Goal: Obtain resource: Download file/media

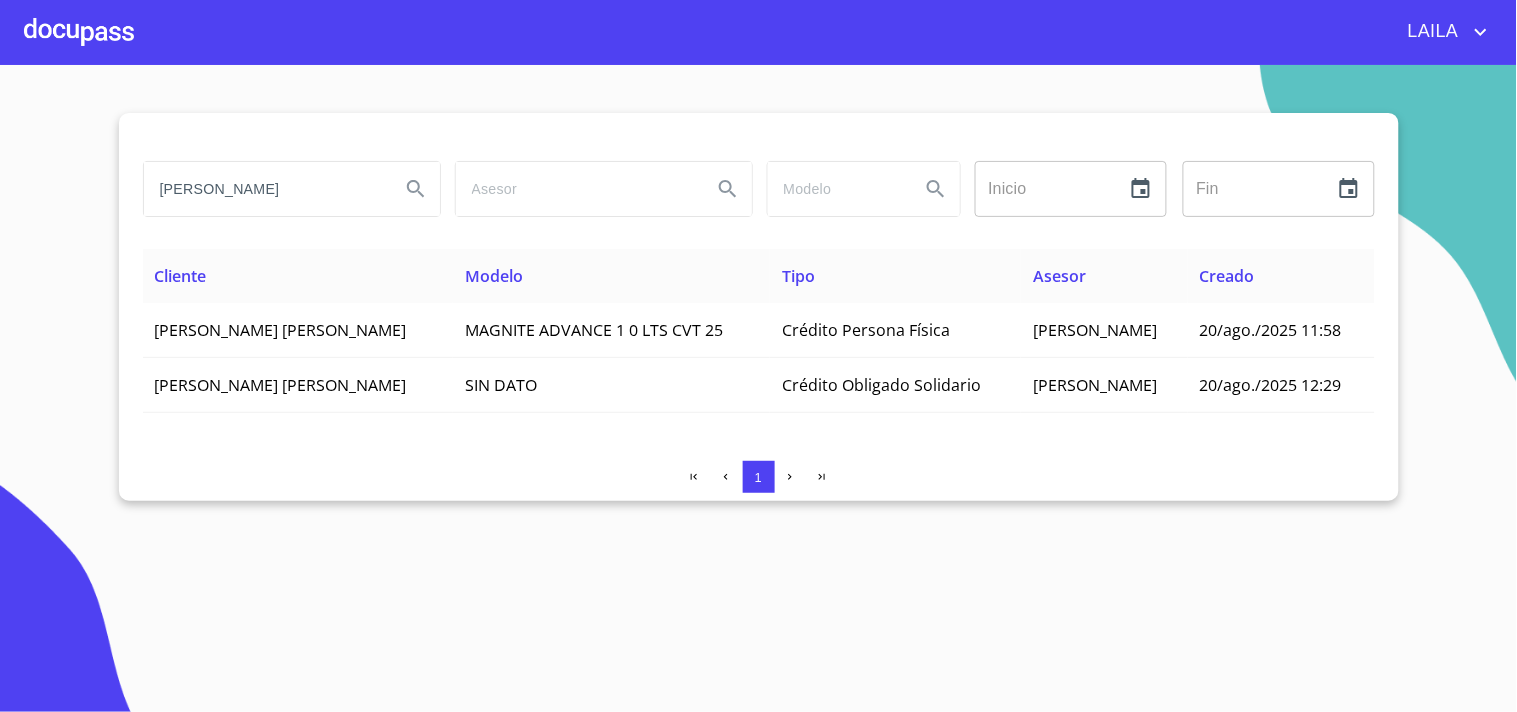
drag, startPoint x: 0, startPoint y: 0, endPoint x: 256, endPoint y: 204, distance: 327.3
click at [256, 204] on input "[PERSON_NAME]" at bounding box center [264, 189] width 240 height 54
click at [257, 204] on input "[PERSON_NAME]" at bounding box center [264, 189] width 240 height 54
click at [260, 204] on input "[PERSON_NAME]" at bounding box center [264, 189] width 240 height 54
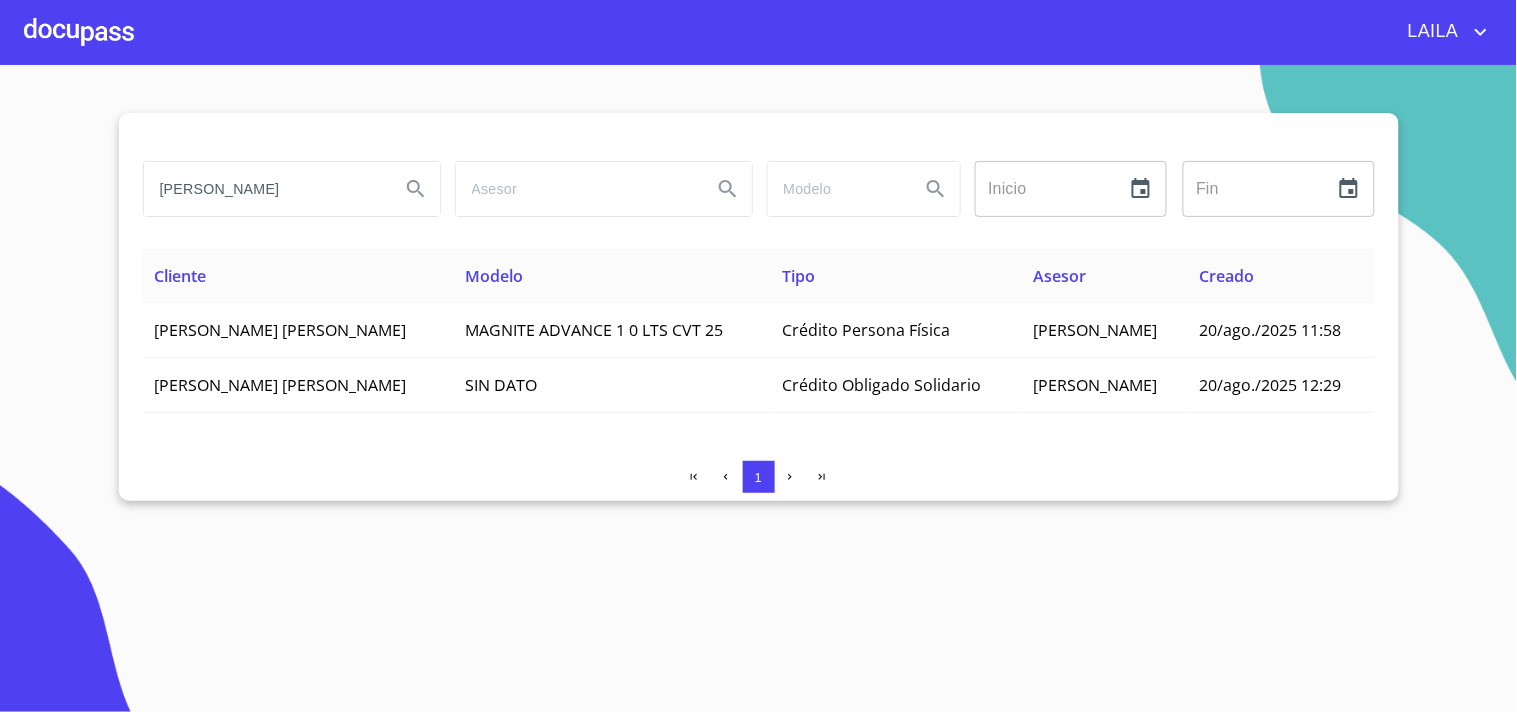
click at [276, 197] on input "[PERSON_NAME]" at bounding box center [264, 189] width 240 height 54
type input "[PERSON_NAME]"
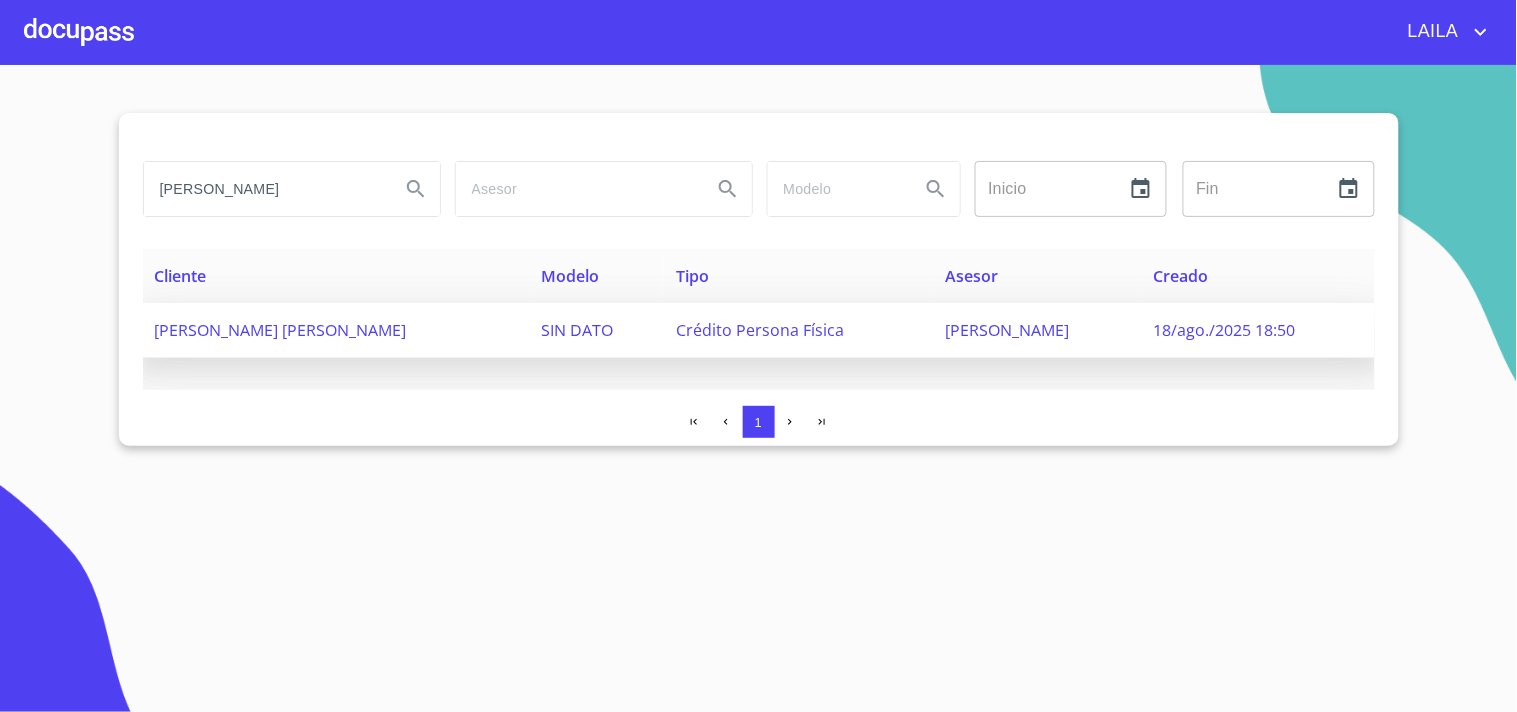
click at [255, 325] on span "[PERSON_NAME] [PERSON_NAME]" at bounding box center [281, 330] width 252 height 22
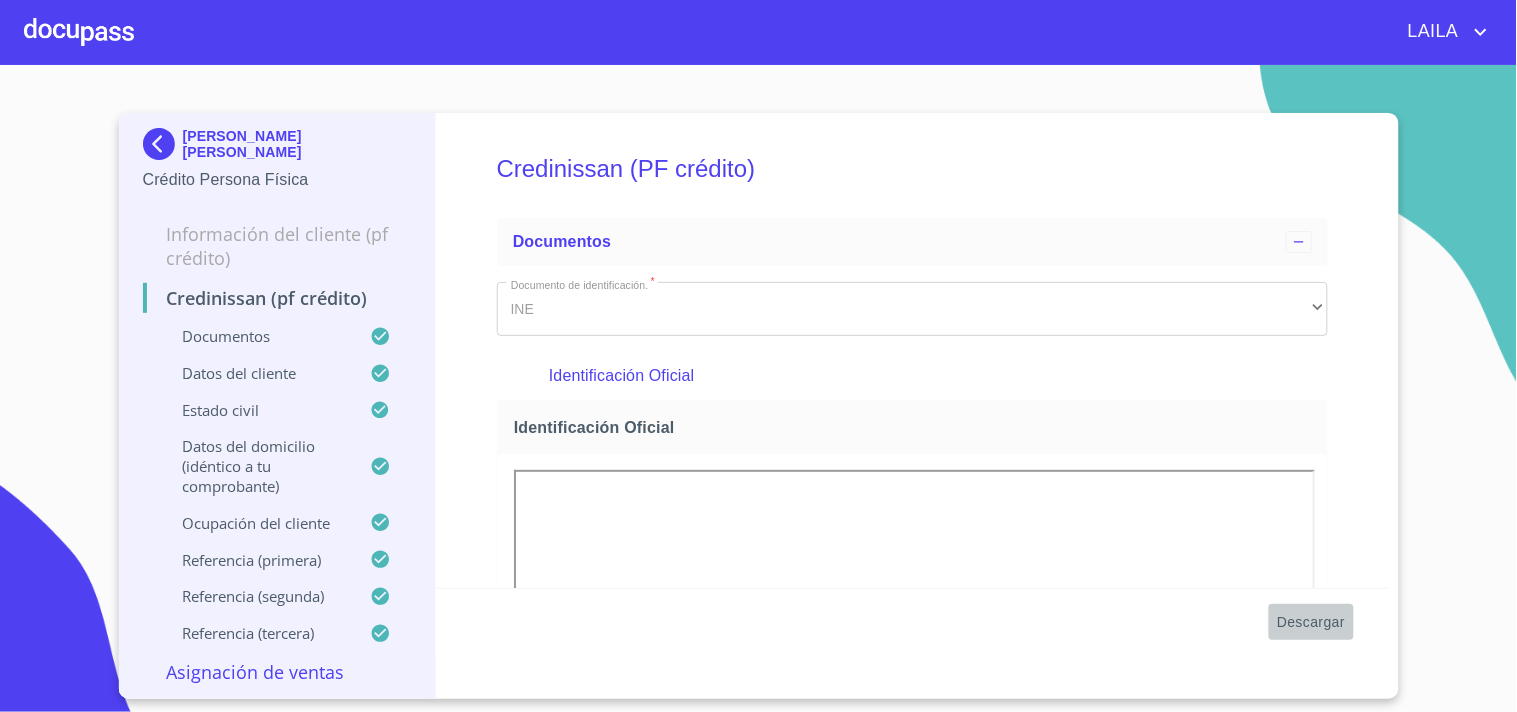
click at [1316, 615] on span "Descargar" at bounding box center [1311, 622] width 68 height 25
click at [165, 144] on img at bounding box center [163, 144] width 40 height 32
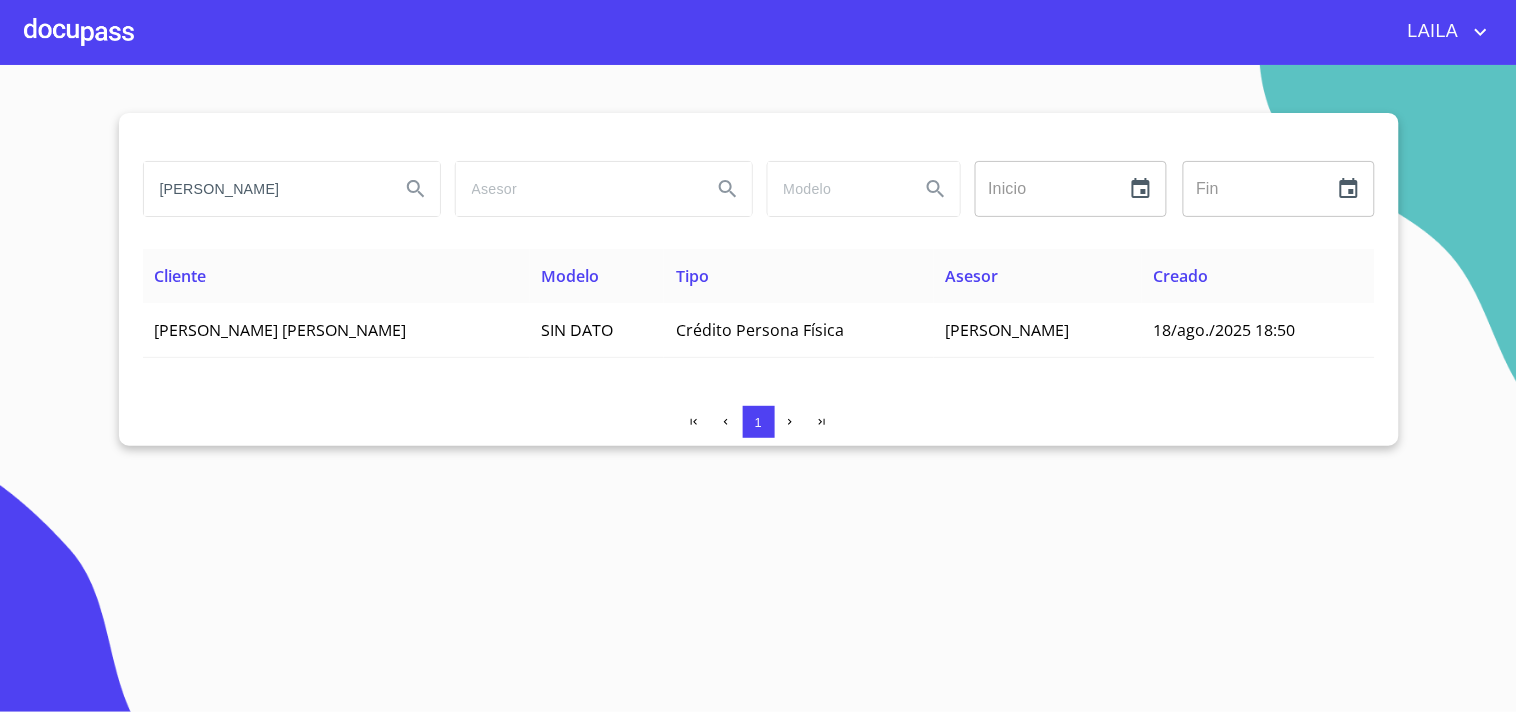
click at [324, 208] on input "[PERSON_NAME]" at bounding box center [264, 189] width 240 height 54
click at [325, 207] on input "[PERSON_NAME]" at bounding box center [264, 189] width 240 height 54
paste input "[PERSON_NAME] [PERSON_NAME]"
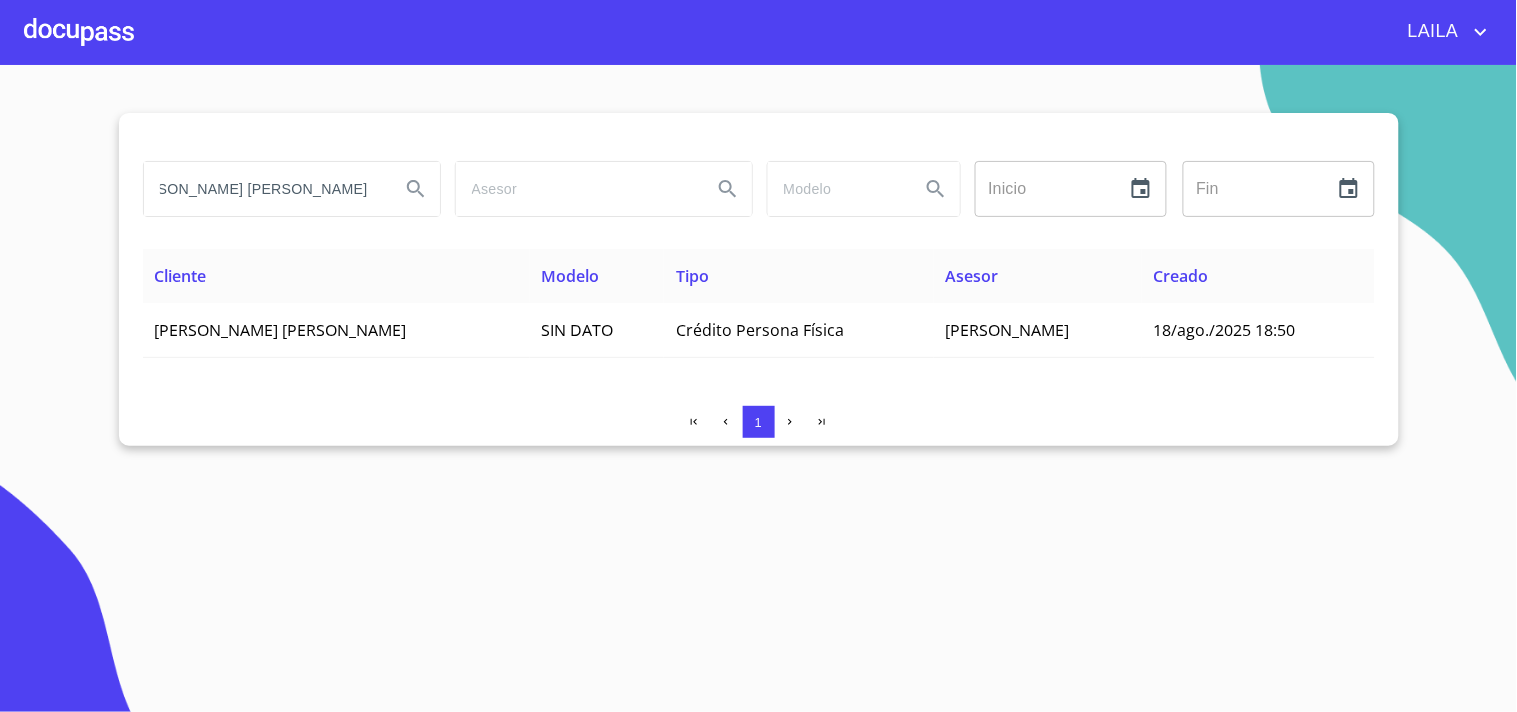
type input "[PERSON_NAME] [PERSON_NAME]"
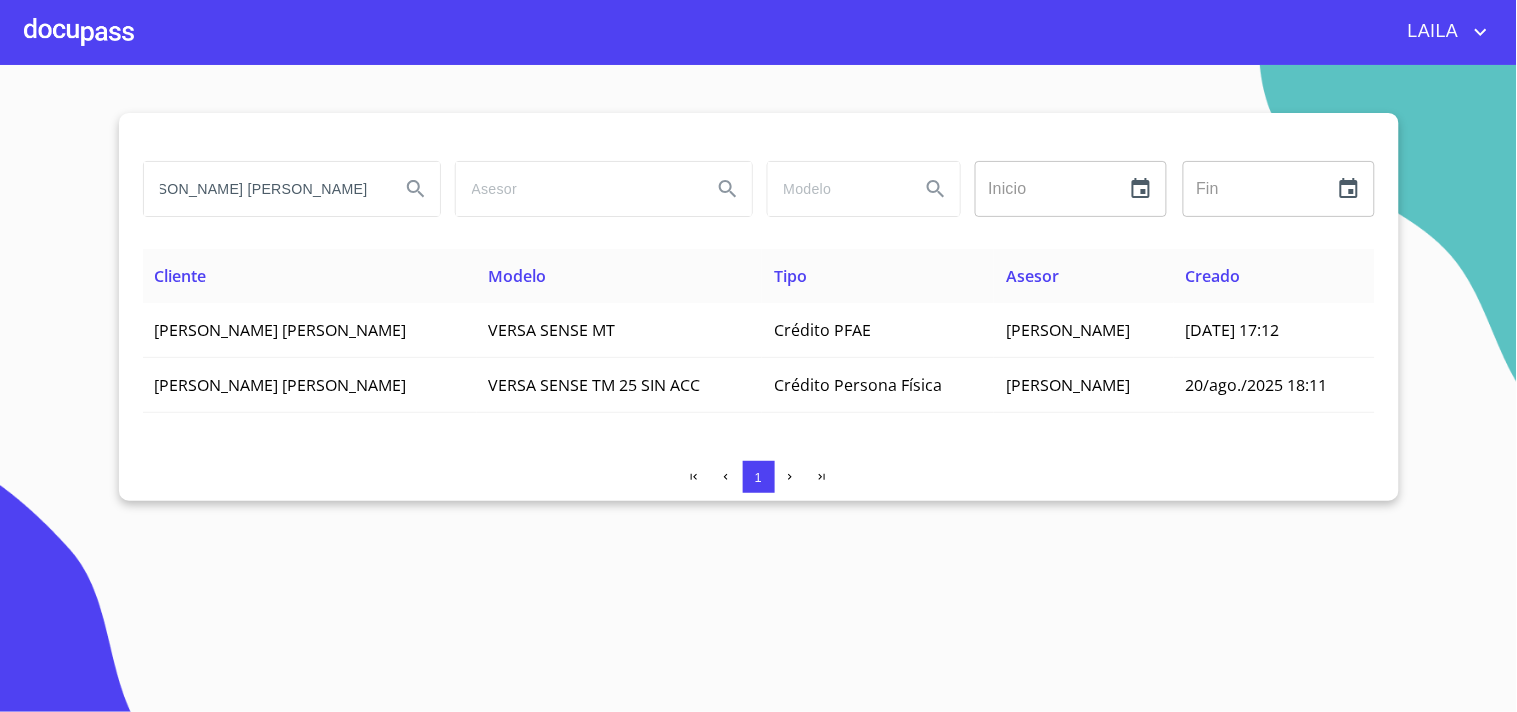
scroll to position [0, 0]
